Goal: Browse casually

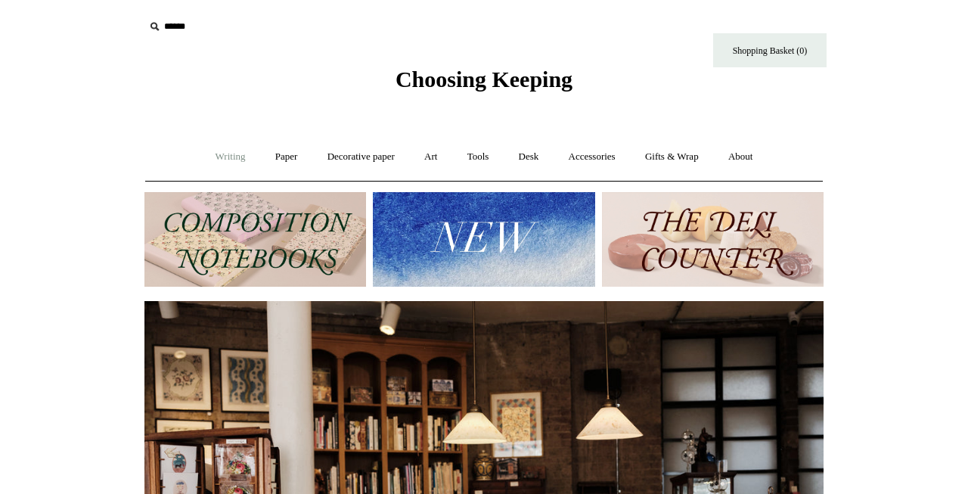
click at [214, 159] on link "Writing +" at bounding box center [230, 157] width 57 height 40
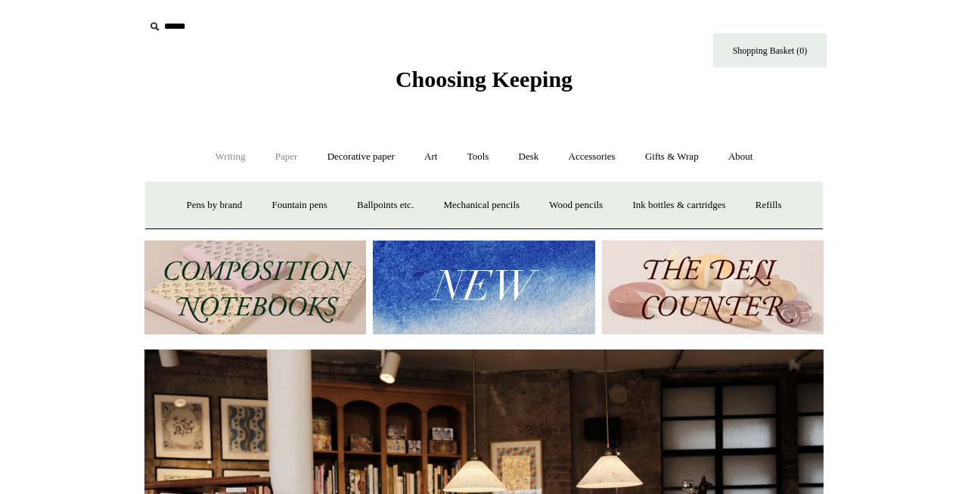
click at [271, 151] on link "Paper +" at bounding box center [287, 157] width 50 height 40
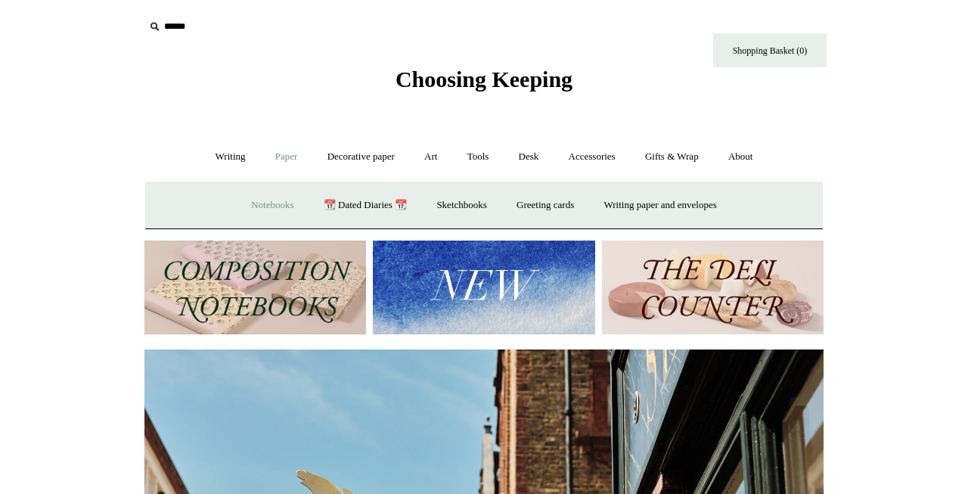
scroll to position [0, 679]
click at [268, 203] on link "Notebooks +" at bounding box center [272, 205] width 70 height 40
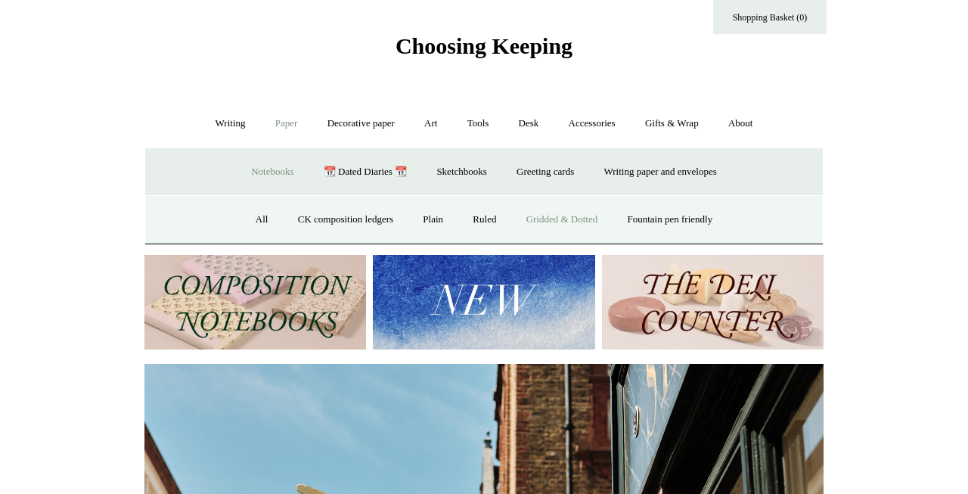
click at [575, 219] on link "Gridded & Dotted" at bounding box center [562, 220] width 99 height 40
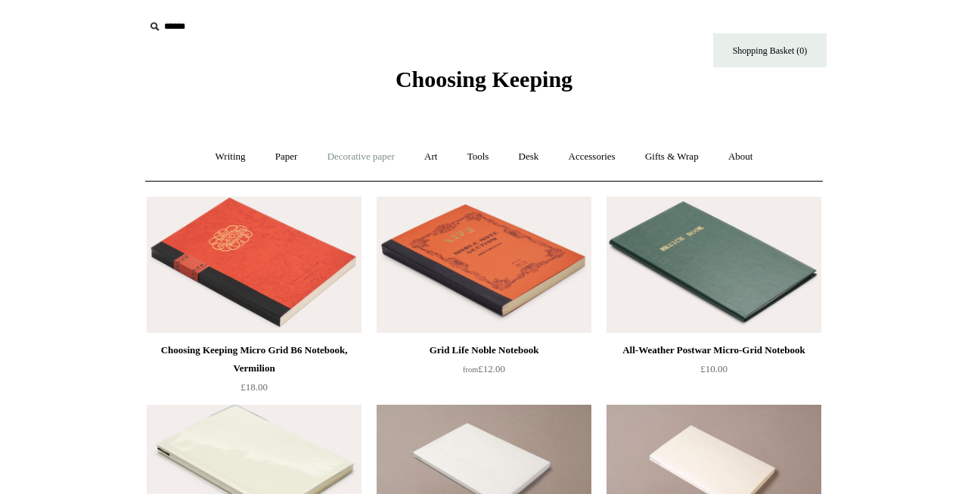
click at [371, 153] on link "Decorative paper +" at bounding box center [361, 157] width 95 height 40
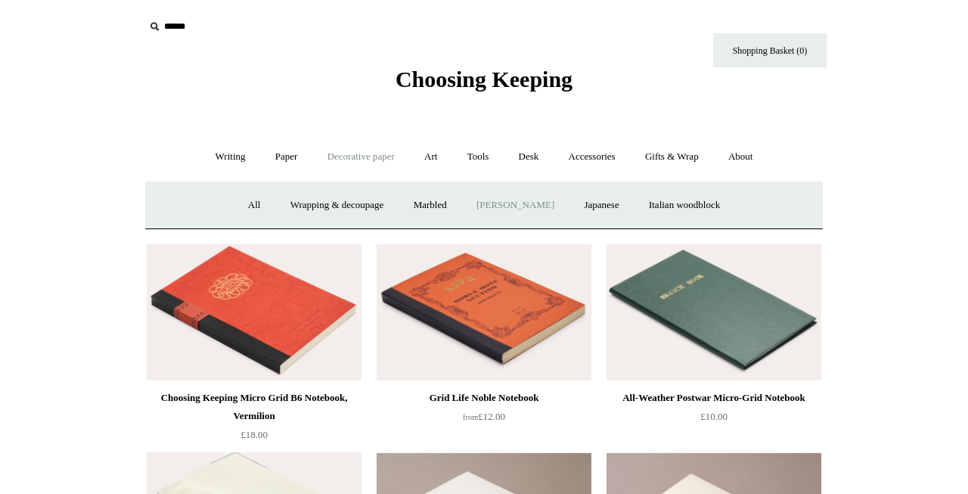
click at [529, 199] on link "[PERSON_NAME]" at bounding box center [515, 205] width 105 height 40
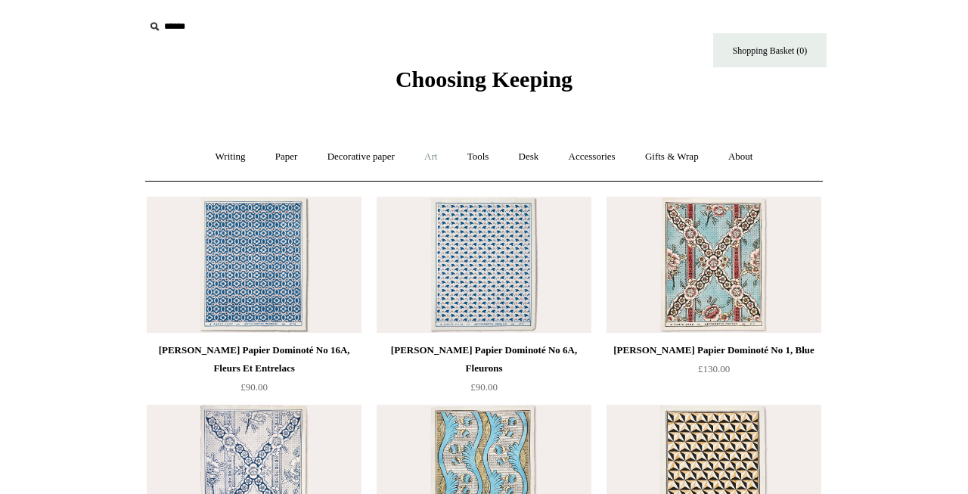
click at [426, 157] on link "Art +" at bounding box center [431, 157] width 40 height 40
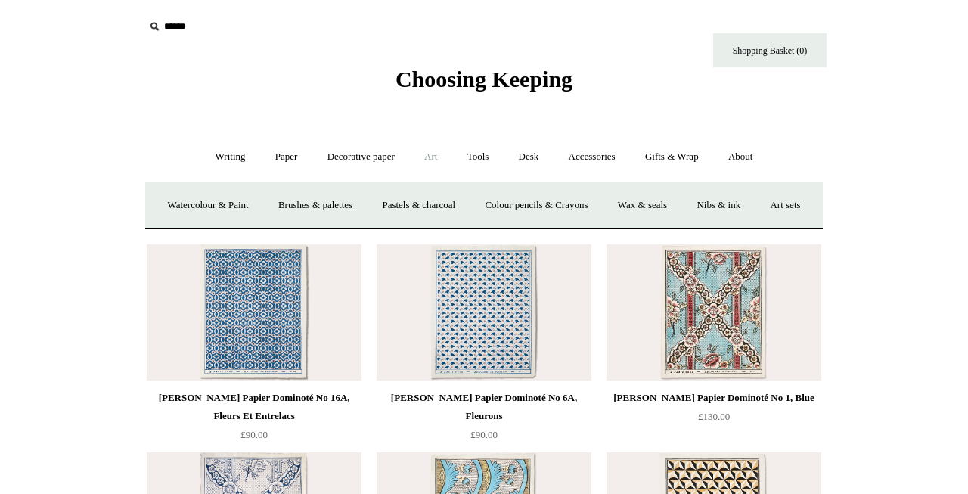
click at [426, 158] on link "Art -" at bounding box center [431, 157] width 40 height 40
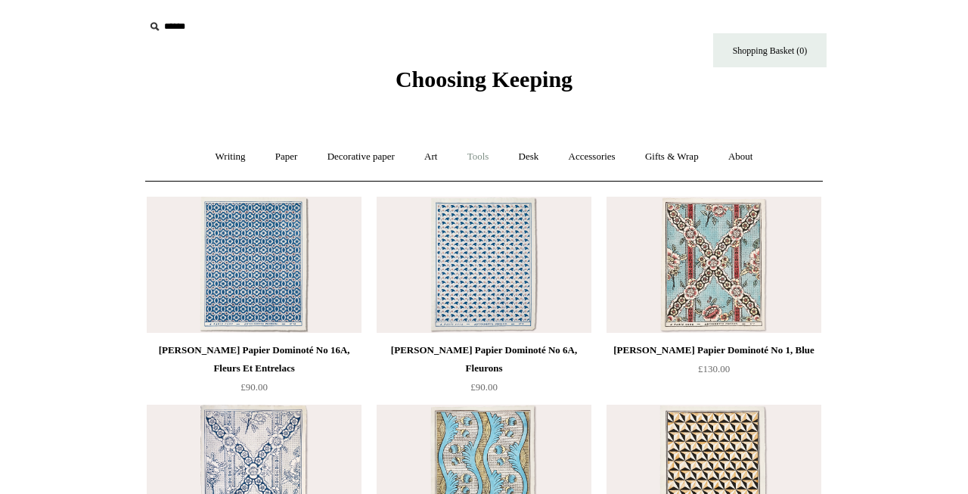
click at [475, 159] on link "Tools +" at bounding box center [478, 157] width 49 height 40
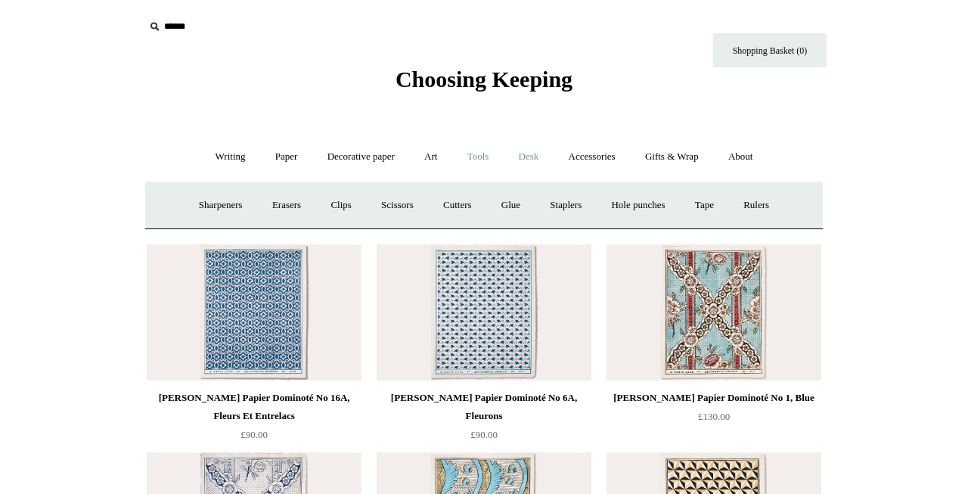
click at [538, 157] on link "Desk +" at bounding box center [529, 157] width 48 height 40
click at [591, 157] on link "Accessories +" at bounding box center [592, 157] width 74 height 40
click at [549, 201] on link "Ceramics +" at bounding box center [539, 205] width 64 height 40
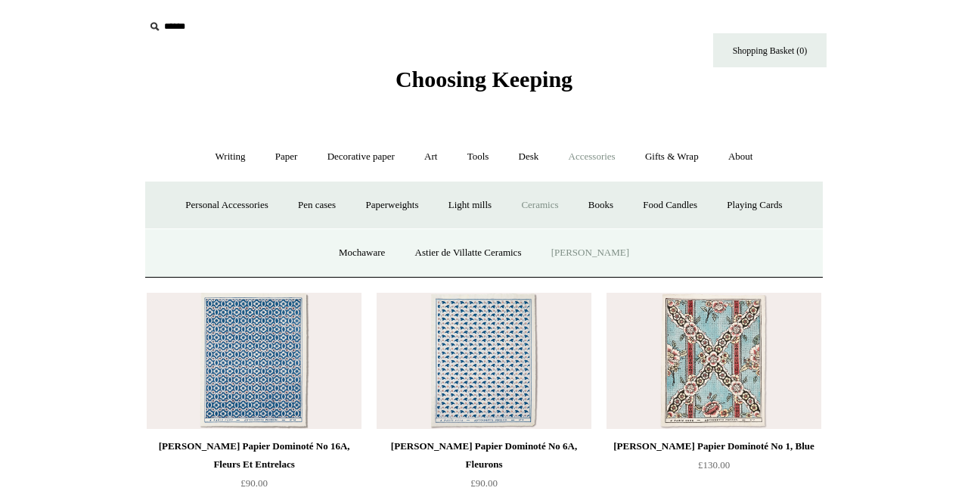
click at [579, 252] on link "[PERSON_NAME]" at bounding box center [590, 253] width 105 height 40
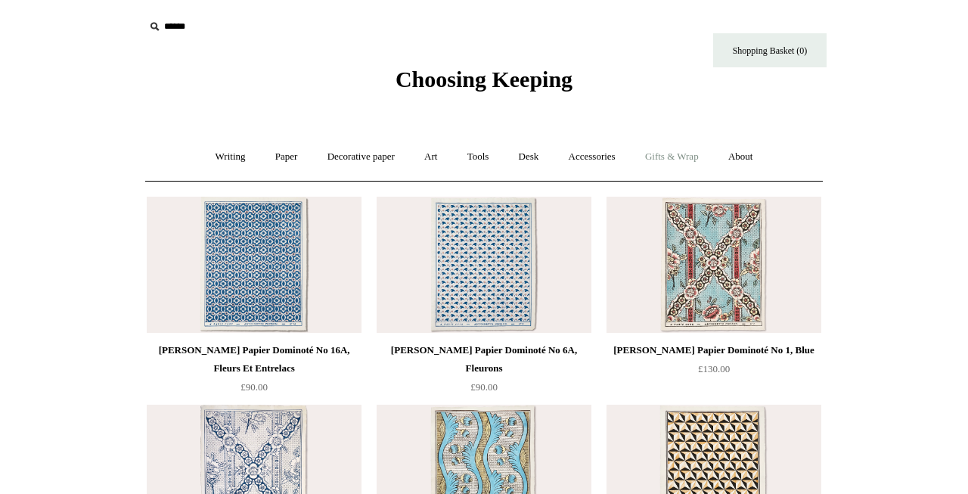
click at [676, 161] on link "Gifts & Wrap +" at bounding box center [671, 157] width 81 height 40
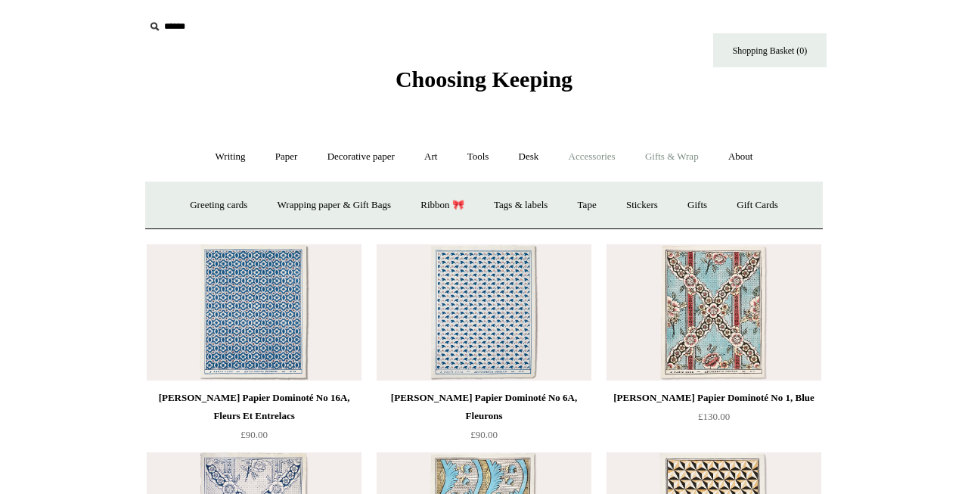
click at [595, 161] on link "Accessories +" at bounding box center [592, 157] width 74 height 40
click at [548, 205] on link "Ceramics +" at bounding box center [539, 205] width 64 height 40
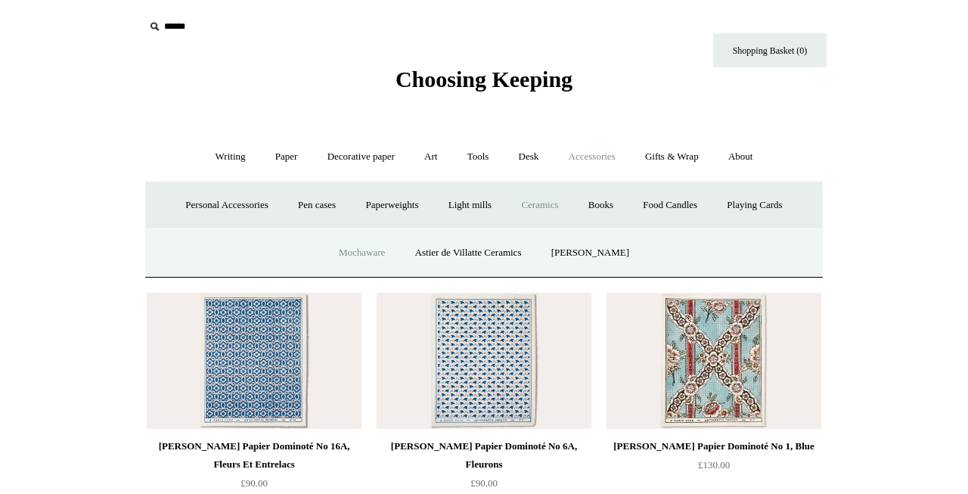
click at [366, 253] on link "Mochaware" at bounding box center [361, 253] width 73 height 40
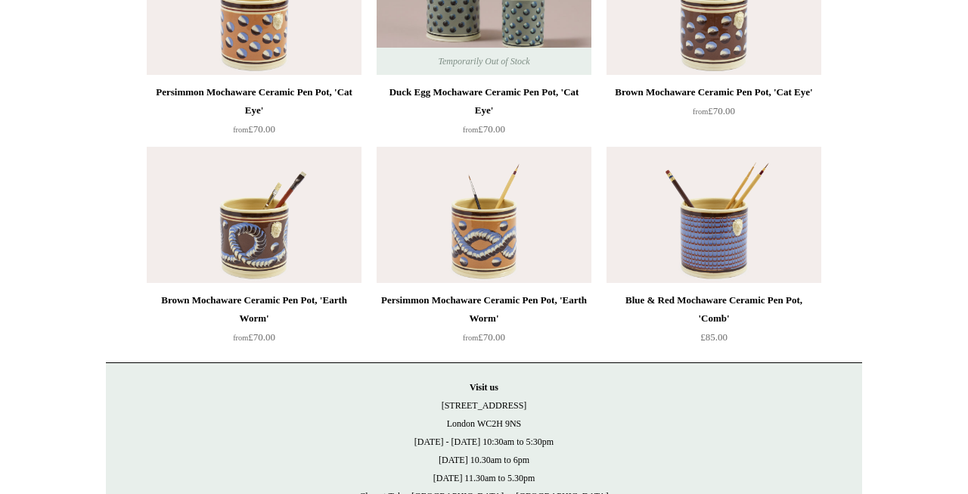
scroll to position [468, 0]
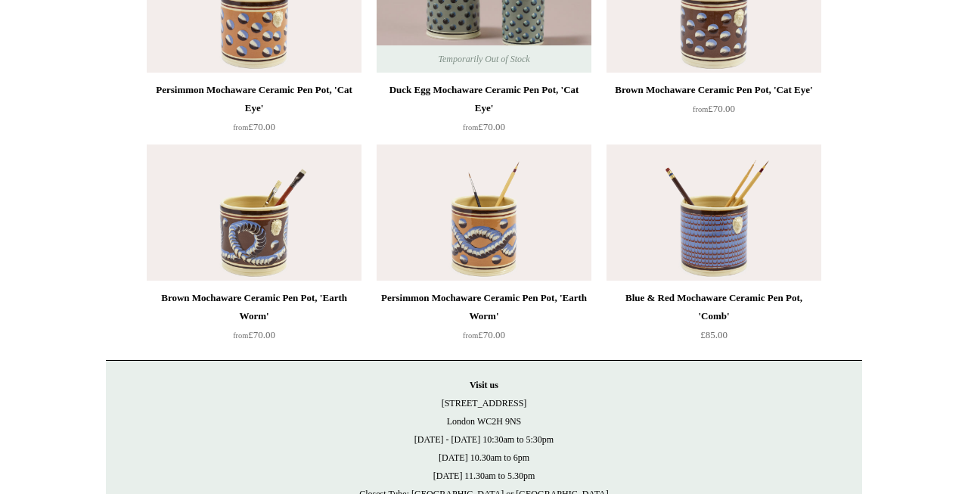
click at [704, 245] on img at bounding box center [714, 212] width 215 height 136
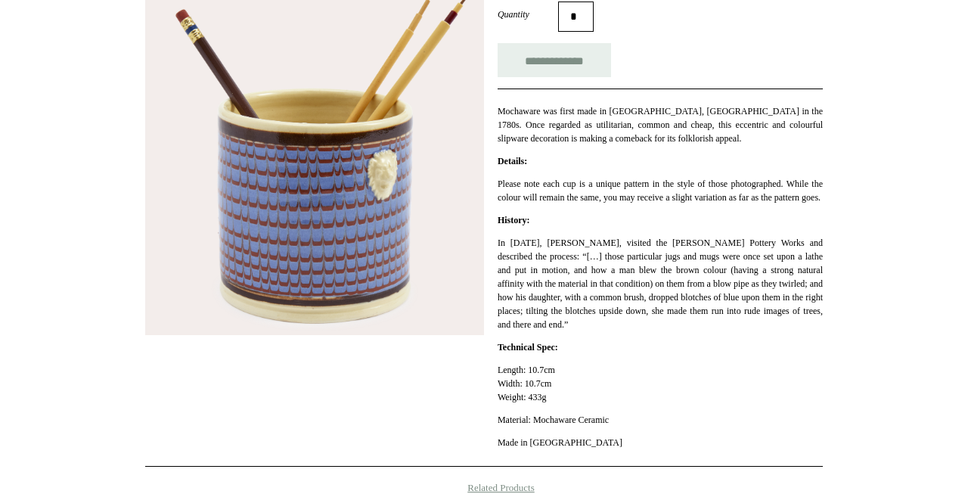
scroll to position [298, 0]
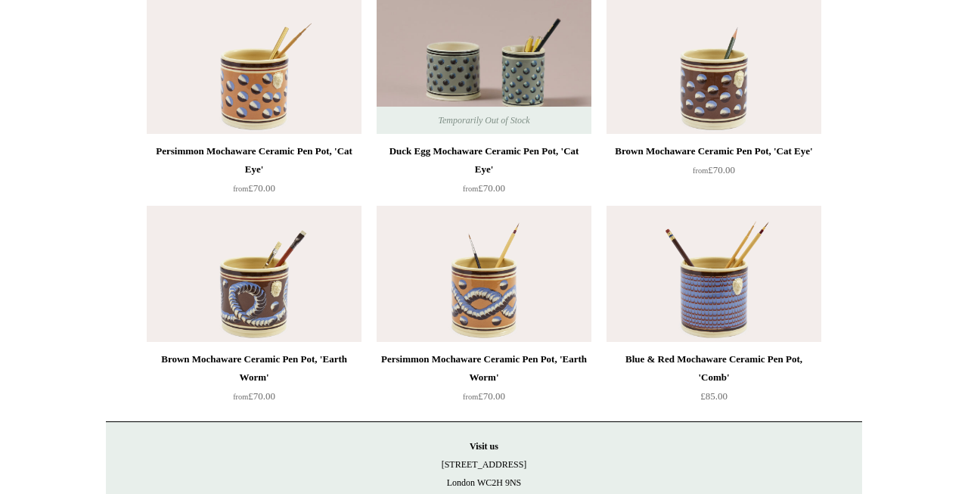
scroll to position [365, 0]
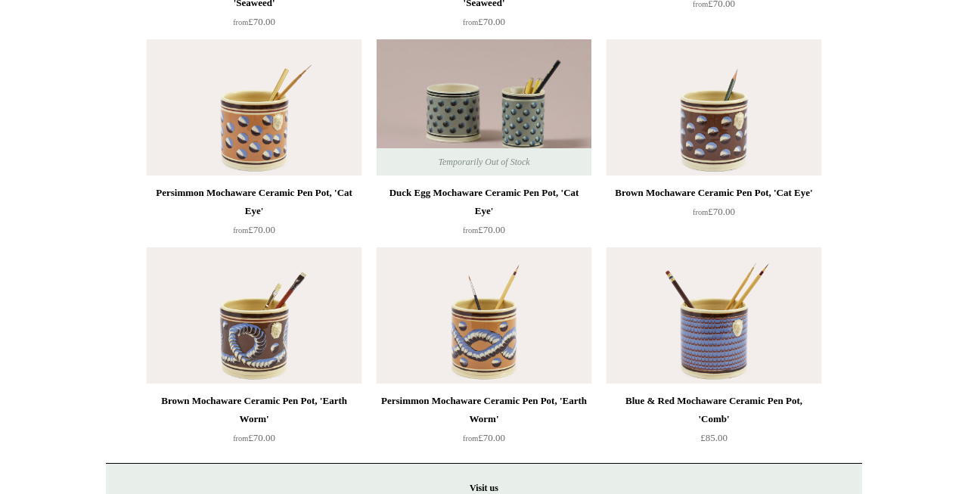
click at [528, 119] on img at bounding box center [484, 107] width 215 height 136
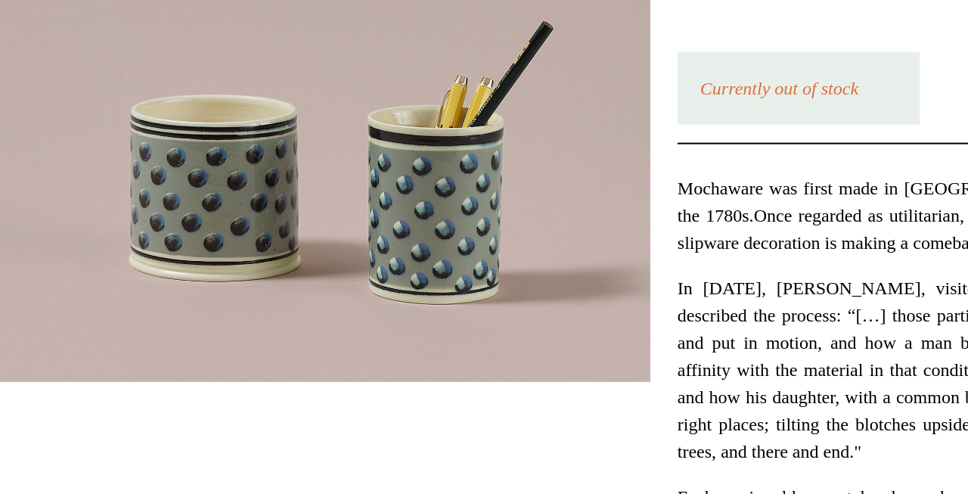
scroll to position [85, 0]
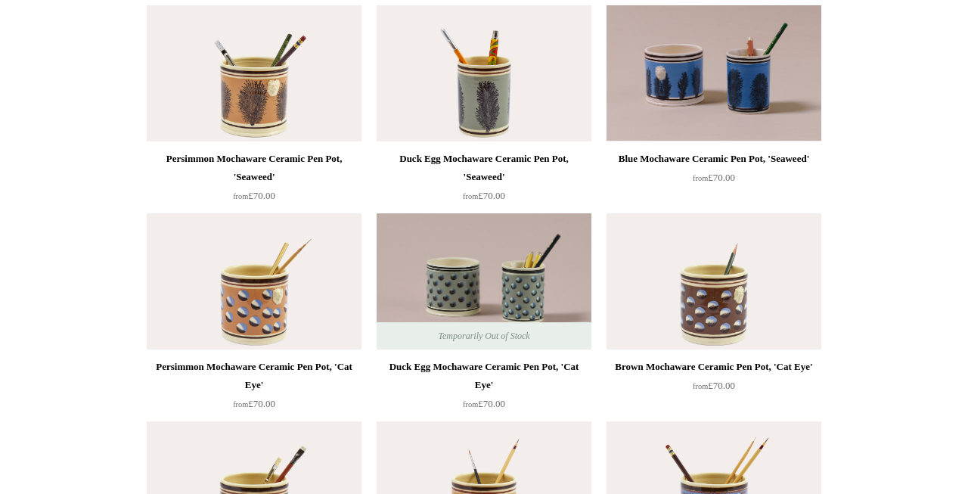
scroll to position [125, 0]
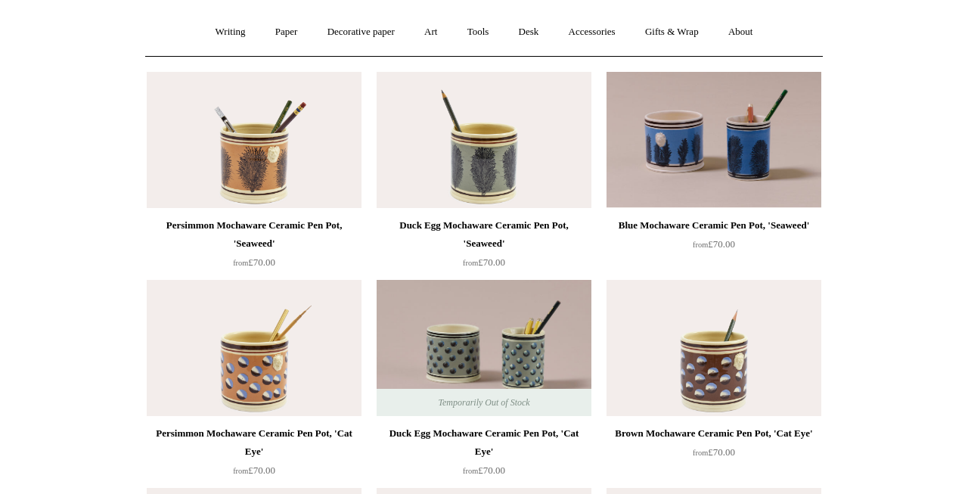
click at [492, 164] on img at bounding box center [484, 140] width 215 height 136
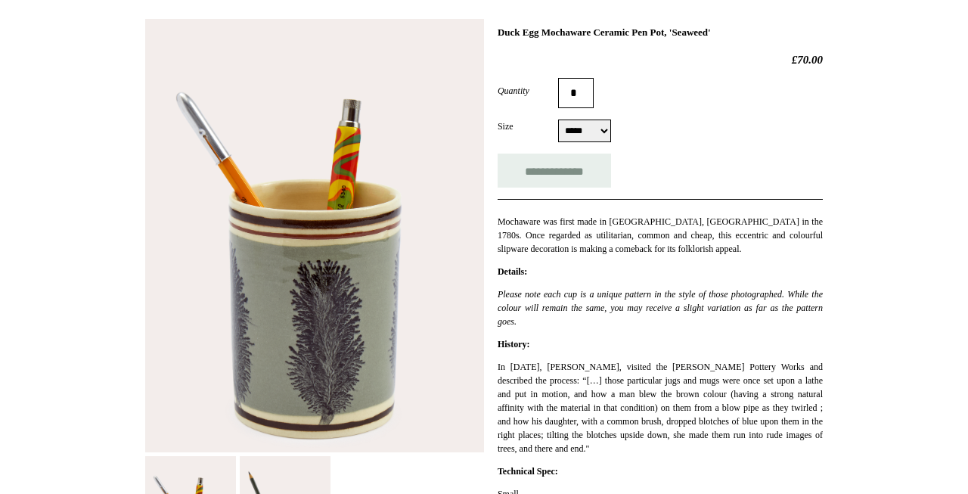
scroll to position [222, 0]
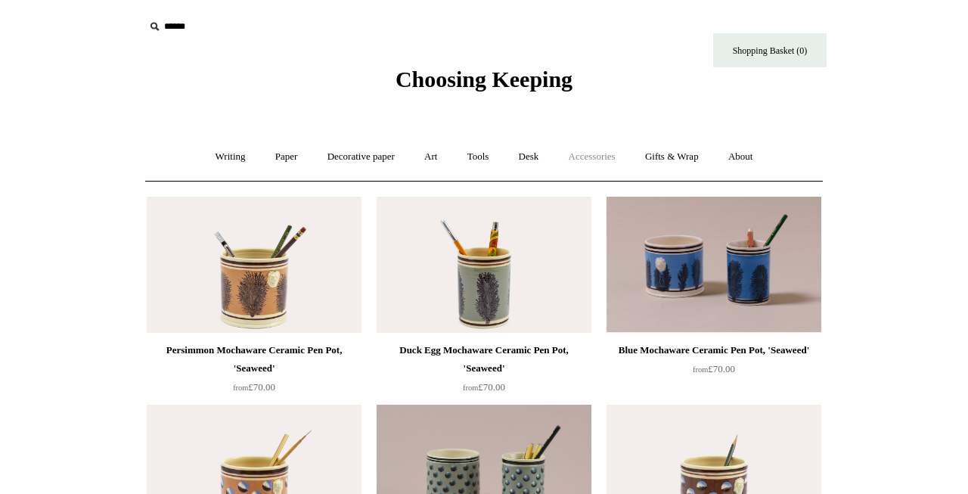
click at [610, 162] on link "Accessories +" at bounding box center [592, 157] width 74 height 40
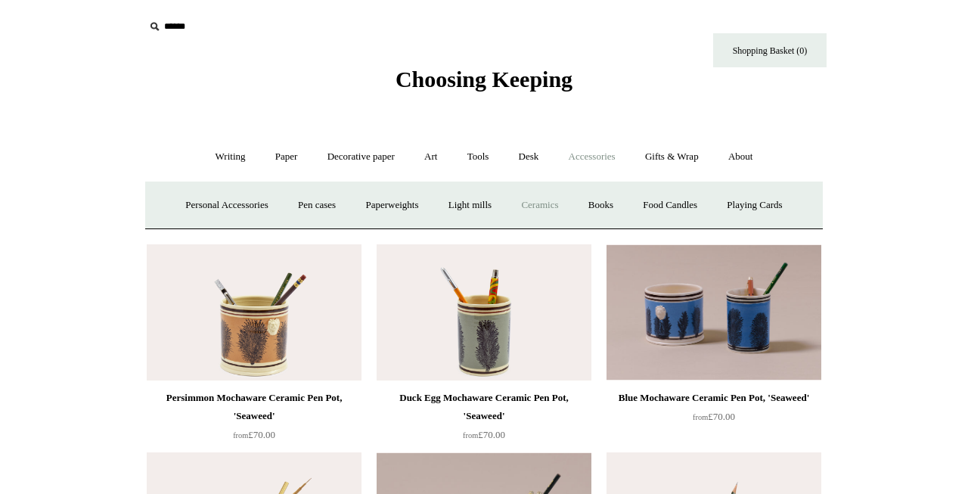
click at [540, 206] on link "Ceramics +" at bounding box center [539, 205] width 64 height 40
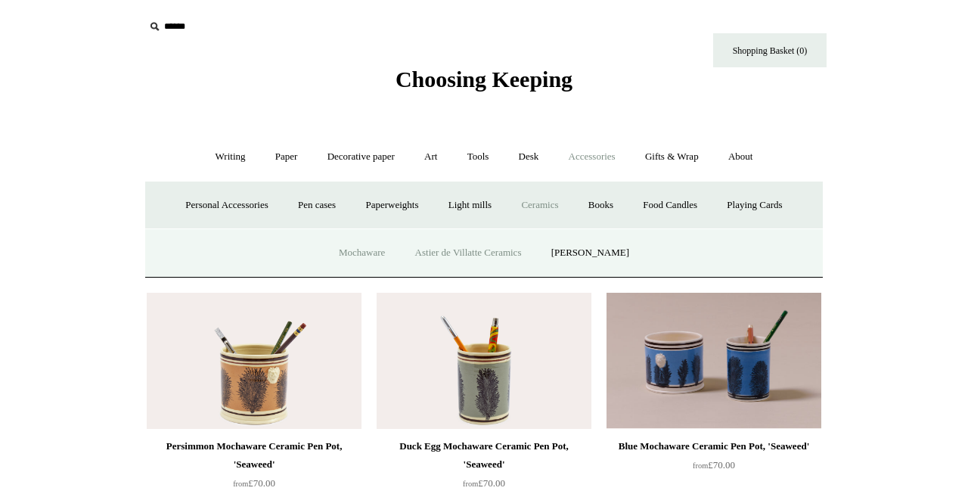
click at [467, 249] on link "Astier de Villatte Ceramics" at bounding box center [469, 253] width 134 height 40
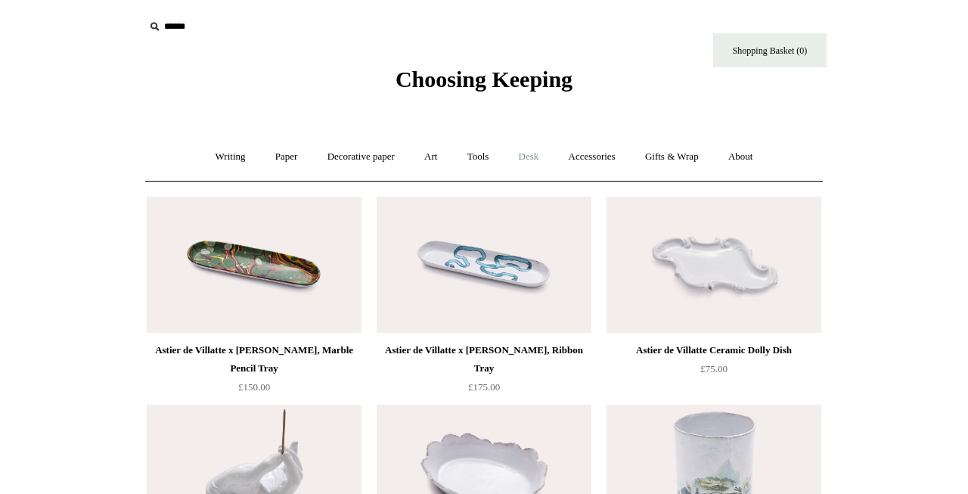
click at [535, 156] on link "Desk +" at bounding box center [529, 157] width 48 height 40
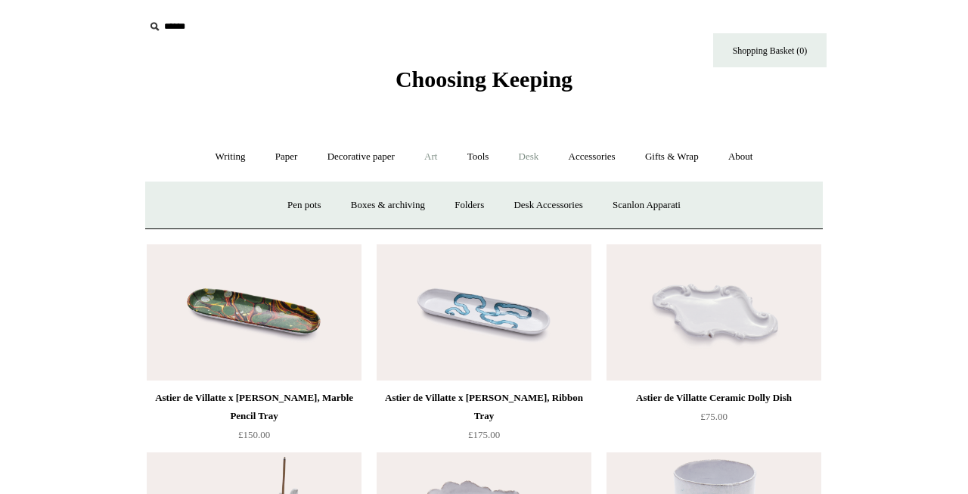
click at [433, 155] on link "Art +" at bounding box center [431, 157] width 40 height 40
click at [278, 157] on link "Paper +" at bounding box center [287, 157] width 50 height 40
click at [266, 203] on link "Notebooks +" at bounding box center [272, 205] width 70 height 40
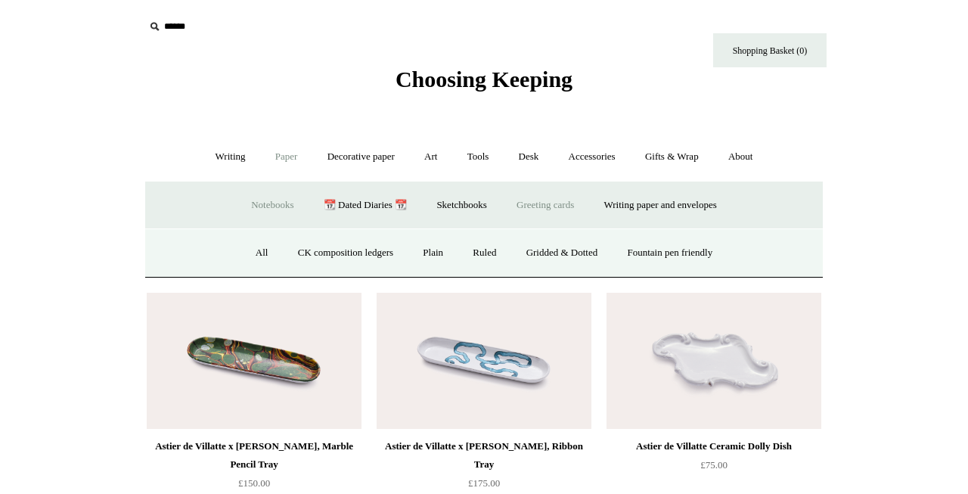
click at [538, 203] on link "Greeting cards +" at bounding box center [545, 205] width 85 height 40
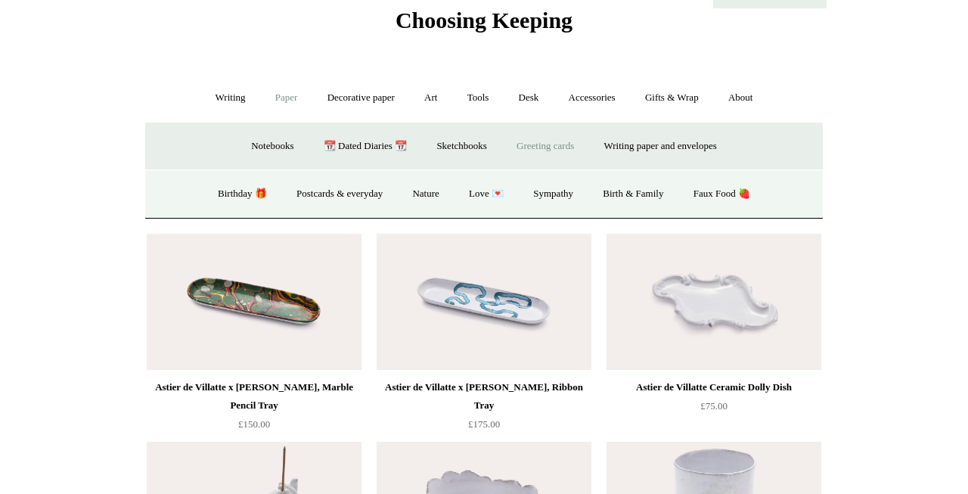
scroll to position [58, 0]
click at [268, 144] on link "Notebooks +" at bounding box center [272, 147] width 70 height 40
click at [248, 188] on link "All" at bounding box center [262, 195] width 40 height 40
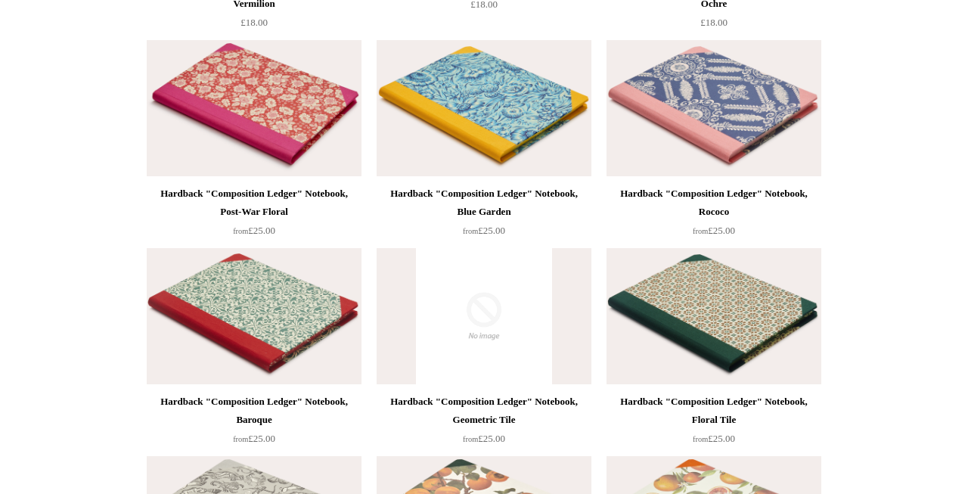
scroll to position [361, 0]
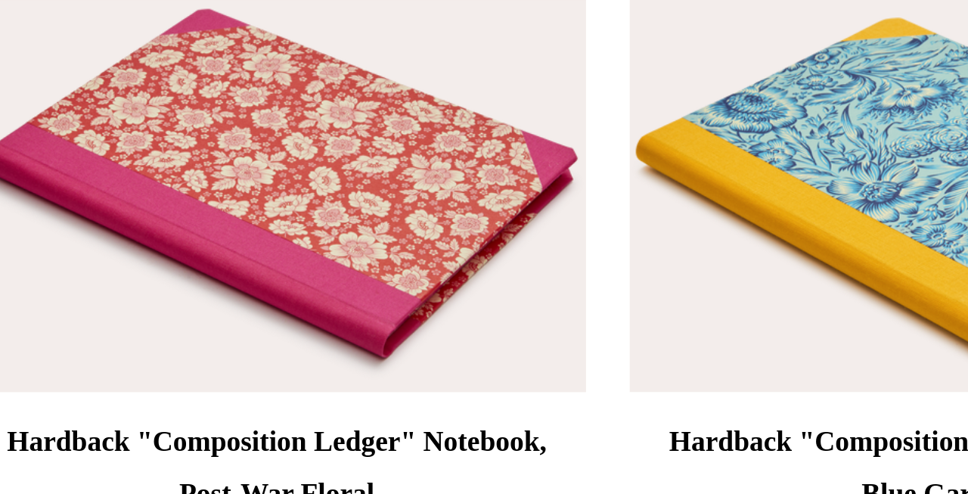
click at [268, 102] on img at bounding box center [254, 111] width 215 height 136
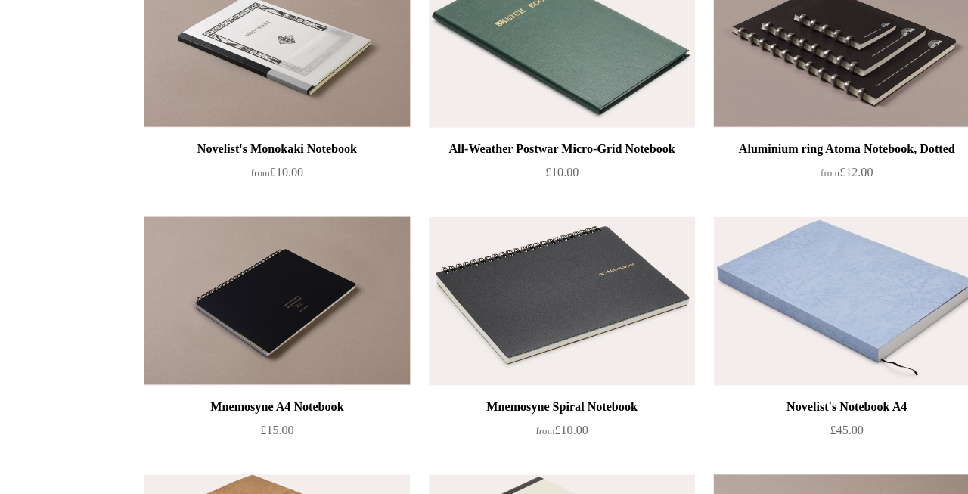
scroll to position [4925, 0]
